Goal: Task Accomplishment & Management: Complete application form

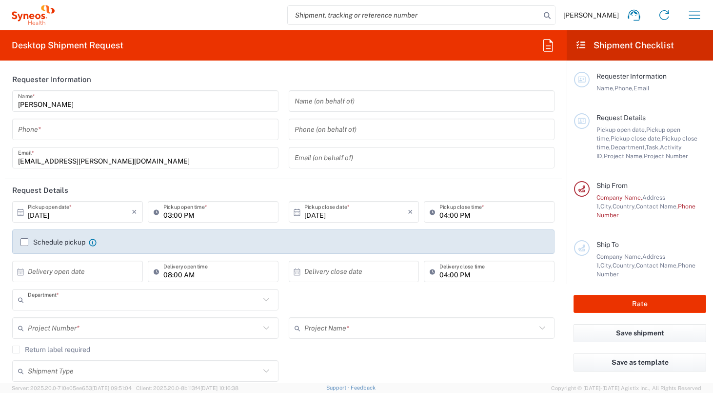
type input "3229"
type input "[GEOGRAPHIC_DATA]"
type input "Syneos Health [GEOGRAPHIC_DATA] SRL"
click at [322, 15] on input "search" at bounding box center [414, 15] width 253 height 19
click at [23, 241] on label "Schedule pickup" at bounding box center [52, 242] width 65 height 8
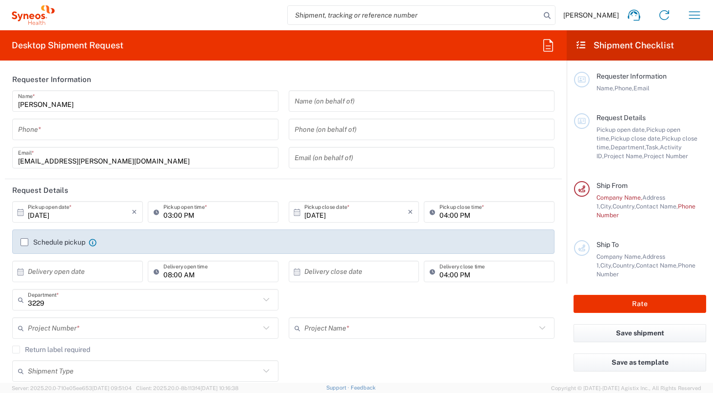
click at [24, 242] on input "Schedule pickup" at bounding box center [24, 242] width 0 height 0
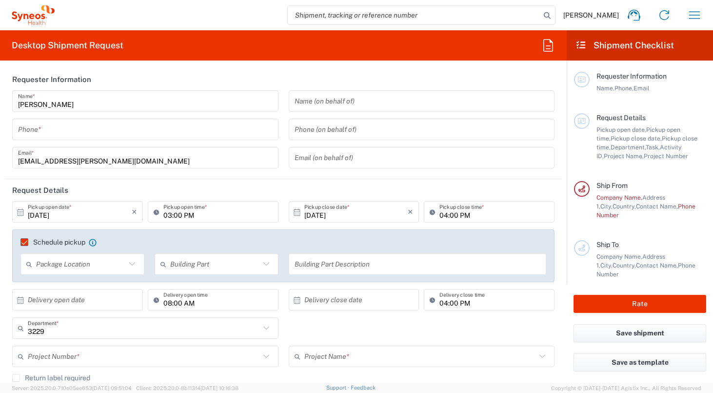
click at [44, 266] on input "text" at bounding box center [81, 264] width 90 height 17
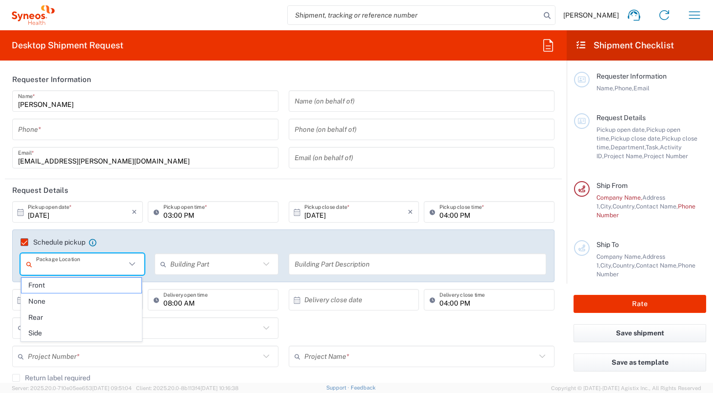
click at [122, 261] on input "text" at bounding box center [81, 264] width 90 height 17
click at [183, 231] on div "Schedule pickup When scheduling a pickup please be sure to meet the following c…" at bounding box center [283, 255] width 542 height 53
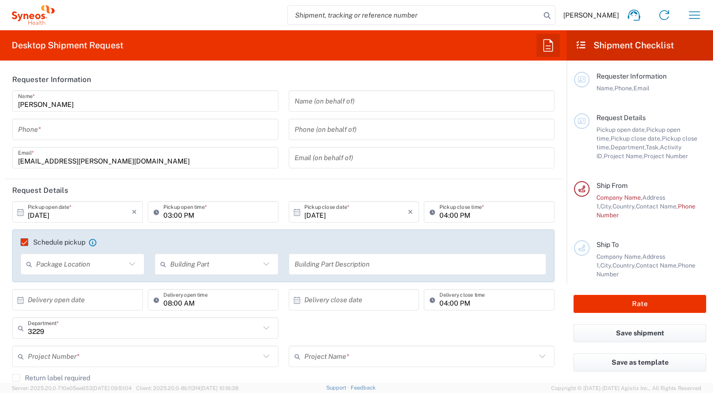
click at [538, 49] on button "button" at bounding box center [548, 45] width 23 height 23
click at [584, 48] on icon at bounding box center [581, 44] width 11 height 9
click at [584, 46] on icon at bounding box center [581, 44] width 11 height 9
click at [84, 216] on input "[DATE]" at bounding box center [80, 211] width 104 height 17
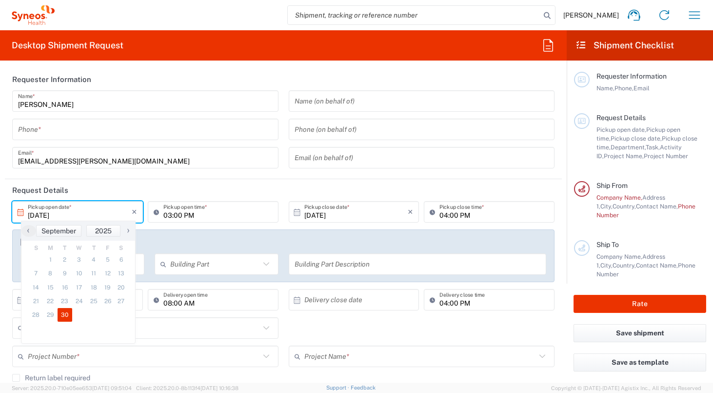
click at [129, 229] on span "›" at bounding box center [128, 230] width 15 height 12
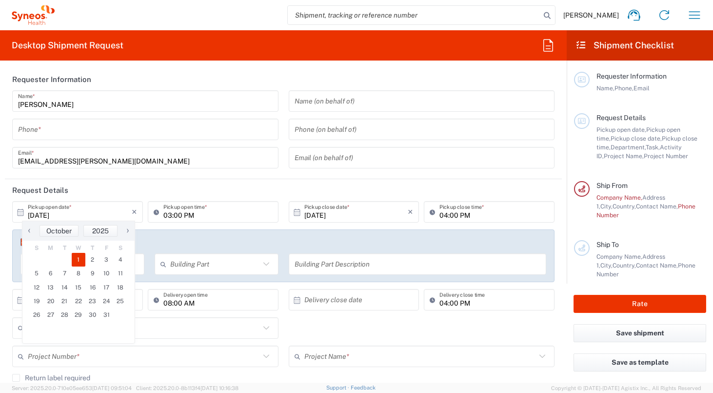
click at [77, 262] on span "1" at bounding box center [79, 260] width 14 height 14
type input "[DATE]"
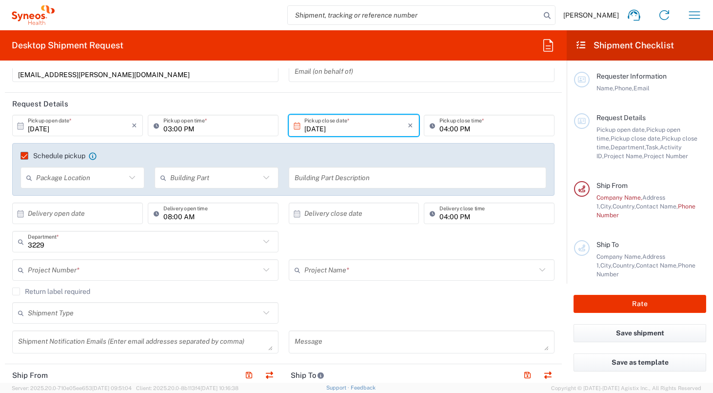
scroll to position [87, 0]
click at [77, 262] on input "text" at bounding box center [144, 268] width 232 height 17
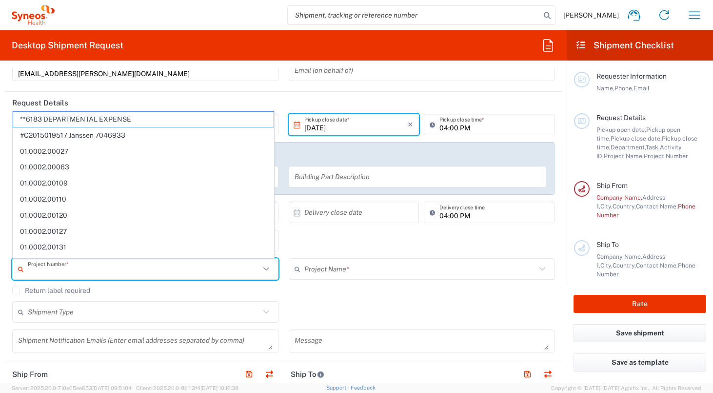
click at [83, 271] on input "text" at bounding box center [144, 268] width 232 height 17
click at [421, 224] on div "04:00 PM Delivery close time" at bounding box center [489, 215] width 136 height 28
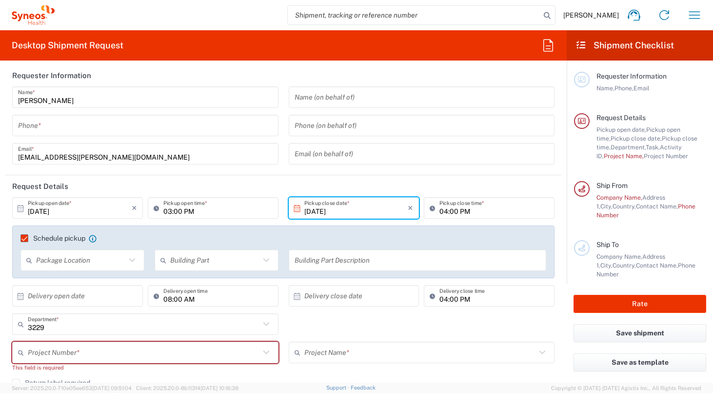
scroll to position [0, 0]
